Goal: Navigation & Orientation: Find specific page/section

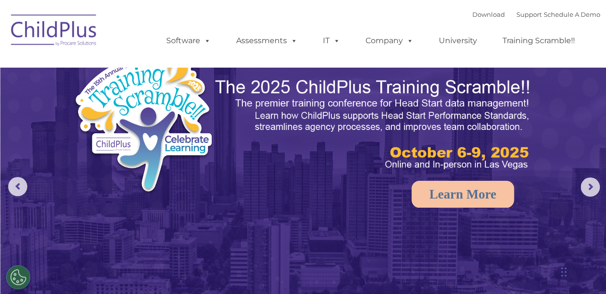
select select "MEDIUM"
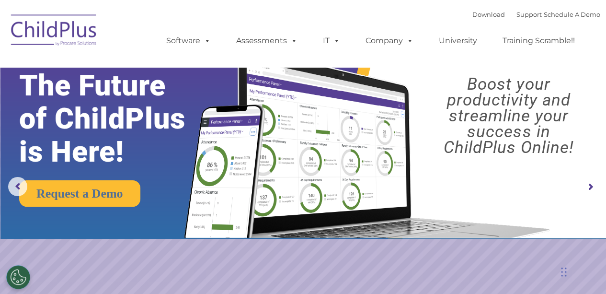
type input ""
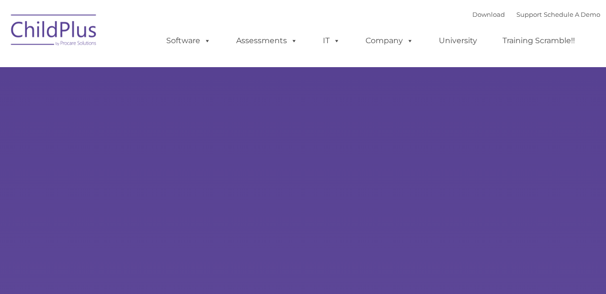
type input ""
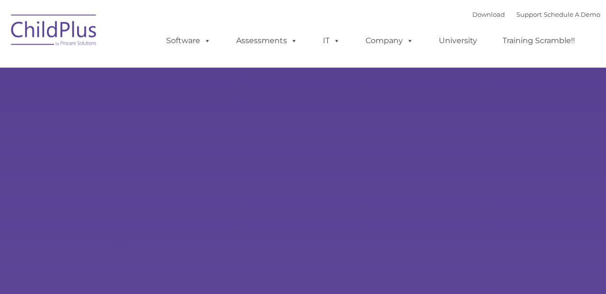
select select "MEDIUM"
type input ""
select select "MEDIUM"
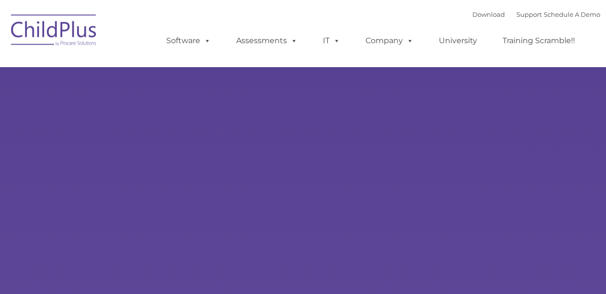
type input ""
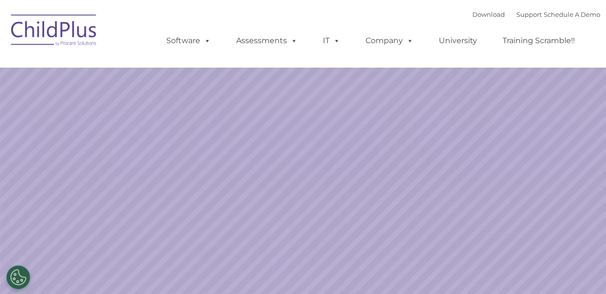
select select "MEDIUM"
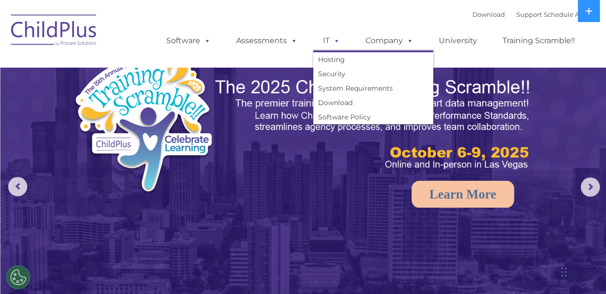
click at [338, 41] on span at bounding box center [334, 40] width 11 height 9
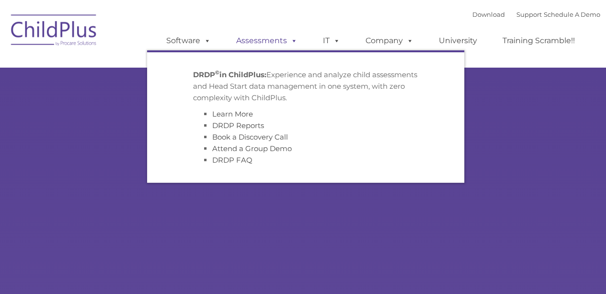
type input ""
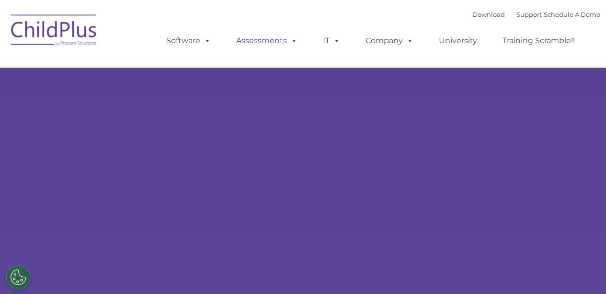
select select "MEDIUM"
